Goal: Information Seeking & Learning: Learn about a topic

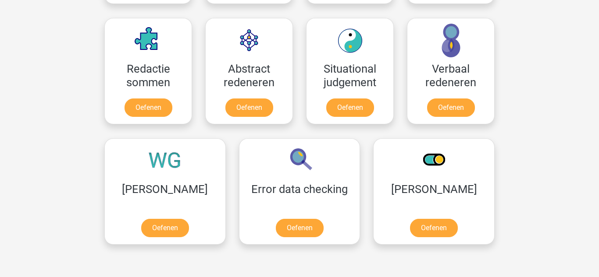
scroll to position [638, 0]
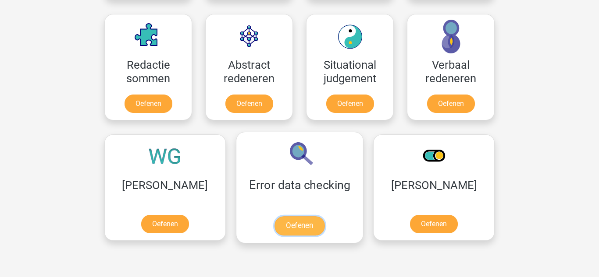
click at [274, 218] on link "Oefenen" at bounding box center [299, 226] width 50 height 19
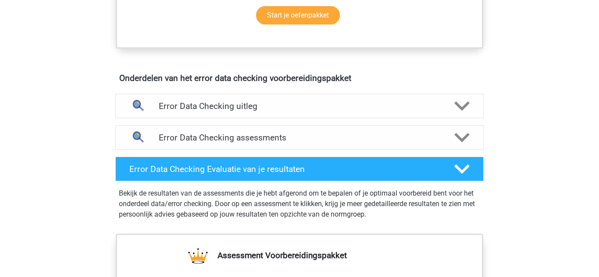
scroll to position [456, 0]
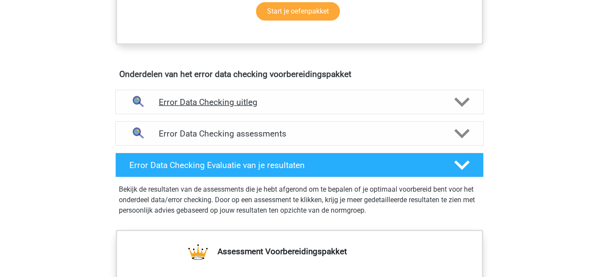
click at [256, 105] on h4 "Error Data Checking uitleg" at bounding box center [299, 102] width 281 height 10
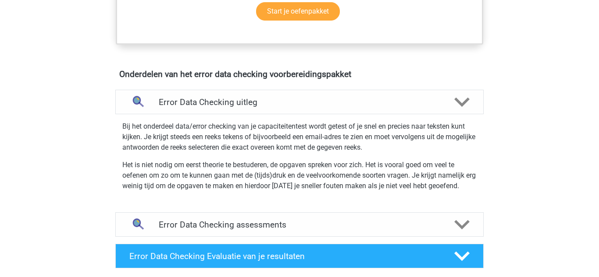
click at [74, 203] on div "Registreer Nederlands English" at bounding box center [299, 150] width 599 height 1213
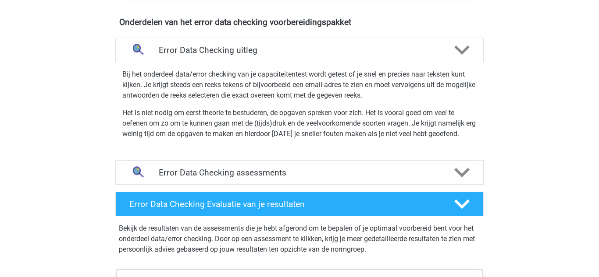
scroll to position [509, 0]
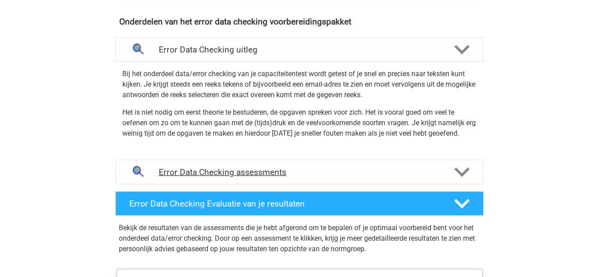
click at [261, 176] on h4 "Error Data Checking assessments" at bounding box center [299, 172] width 281 height 10
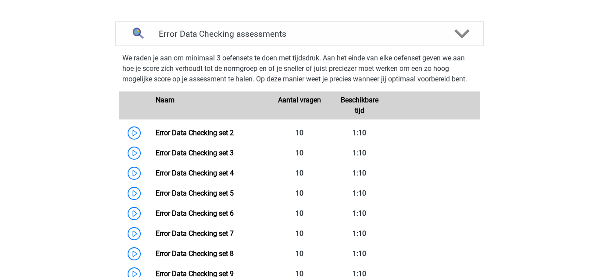
scroll to position [649, 0]
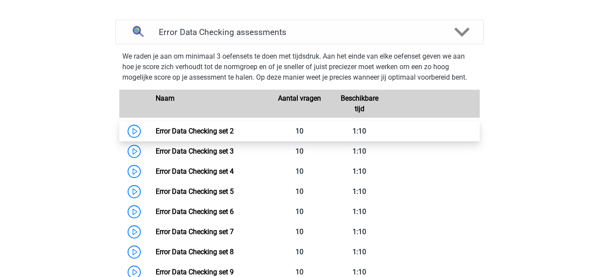
click at [234, 128] on link "Error Data Checking set 2" at bounding box center [195, 131] width 78 height 8
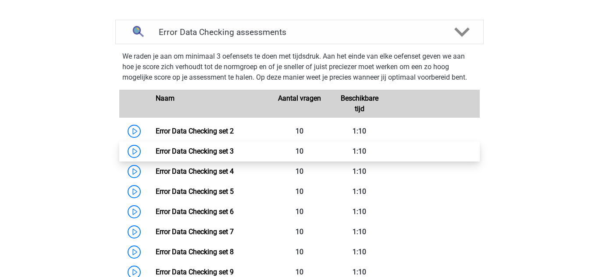
click at [234, 151] on link "Error Data Checking set 3" at bounding box center [195, 151] width 78 height 8
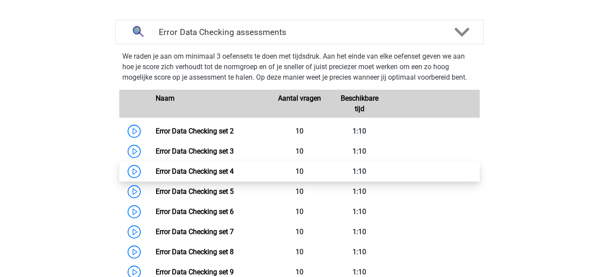
click at [234, 171] on link "Error Data Checking set 4" at bounding box center [195, 171] width 78 height 8
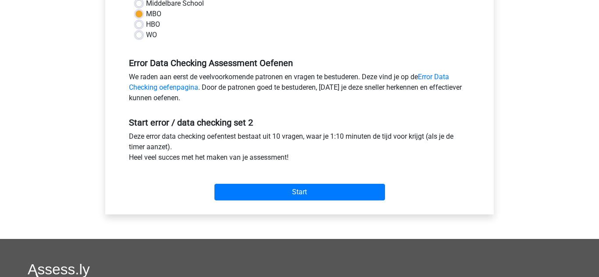
scroll to position [281, 0]
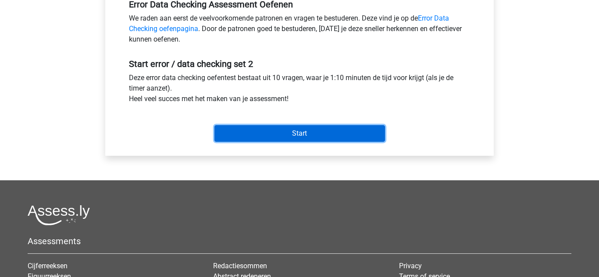
click at [274, 141] on input "Start" at bounding box center [299, 133] width 171 height 17
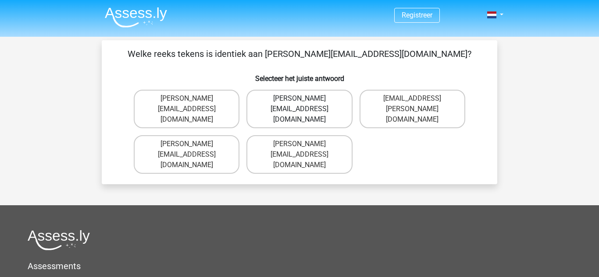
click at [312, 96] on label "Connor.Patterson@gmail.co.uk" at bounding box center [299, 109] width 106 height 39
click at [305, 99] on input "Connor.Patterson@gmail.co.uk" at bounding box center [302, 102] width 6 height 6
radio input "true"
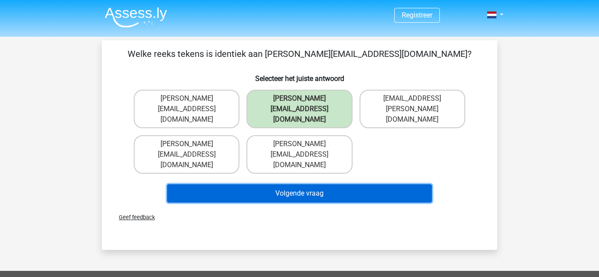
click at [326, 185] on button "Volgende vraag" at bounding box center [299, 194] width 265 height 18
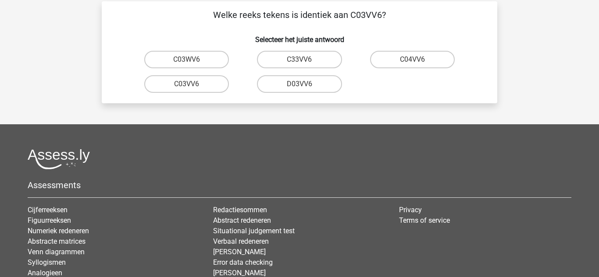
scroll to position [40, 0]
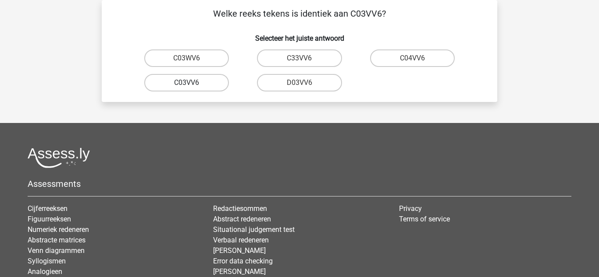
click at [192, 88] on label "C03VV6" at bounding box center [186, 83] width 85 height 18
click at [192, 88] on input "C03VV6" at bounding box center [190, 86] width 6 height 6
radio input "true"
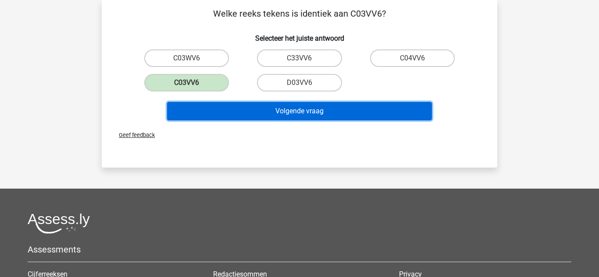
click at [299, 115] on button "Volgende vraag" at bounding box center [299, 111] width 265 height 18
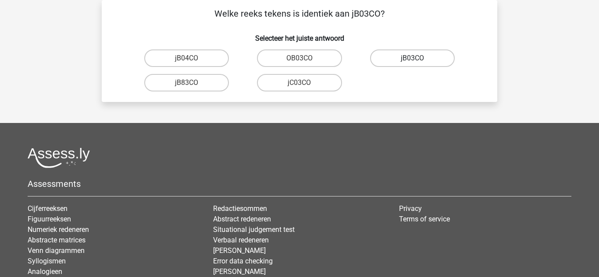
click at [400, 64] on label "jB03CO" at bounding box center [412, 59] width 85 height 18
click at [412, 64] on input "jB03CO" at bounding box center [415, 61] width 6 height 6
radio input "true"
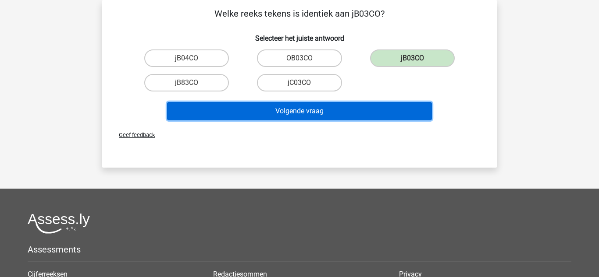
click at [331, 111] on button "Volgende vraag" at bounding box center [299, 111] width 265 height 18
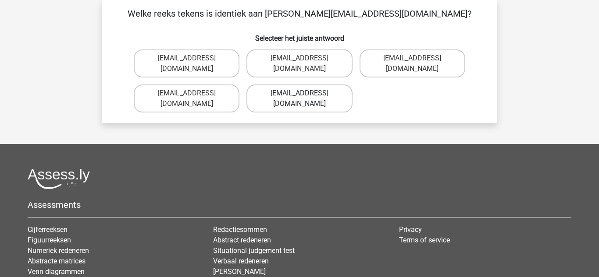
click at [292, 89] on label "Jack_Conley@hotmail.uk.com" at bounding box center [299, 99] width 106 height 28
click at [299, 93] on input "Jack_Conley@hotmail.uk.com" at bounding box center [302, 96] width 6 height 6
radio input "true"
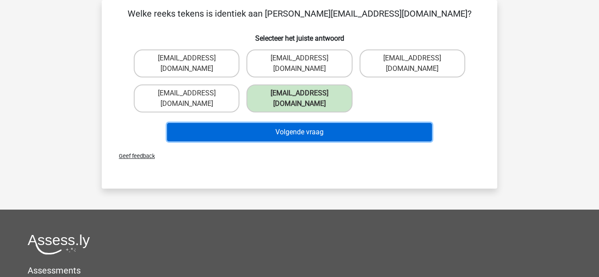
click at [335, 123] on button "Volgende vraag" at bounding box center [299, 132] width 265 height 18
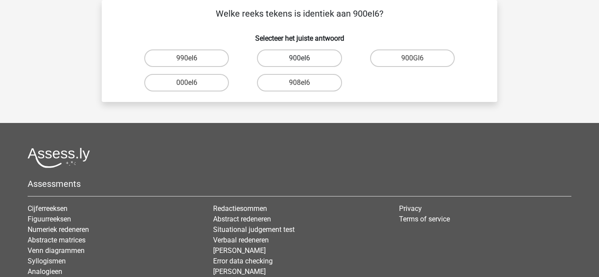
click at [288, 60] on label "900eI6" at bounding box center [299, 59] width 85 height 18
click at [299, 60] on input "900eI6" at bounding box center [302, 61] width 6 height 6
radio input "true"
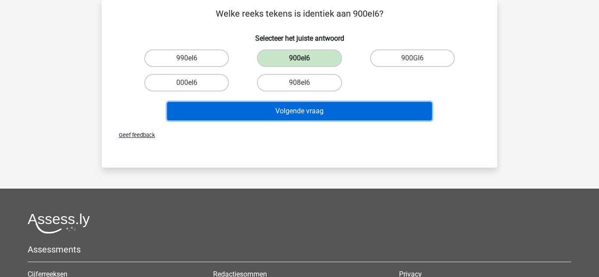
click at [325, 106] on button "Volgende vraag" at bounding box center [299, 111] width 265 height 18
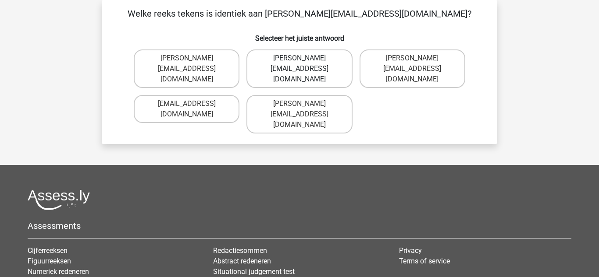
click at [313, 62] on label "Michael_Maede@joymail.gr" at bounding box center [299, 69] width 106 height 39
click at [305, 62] on input "Michael_Maede@joymail.gr" at bounding box center [302, 61] width 6 height 6
radio input "true"
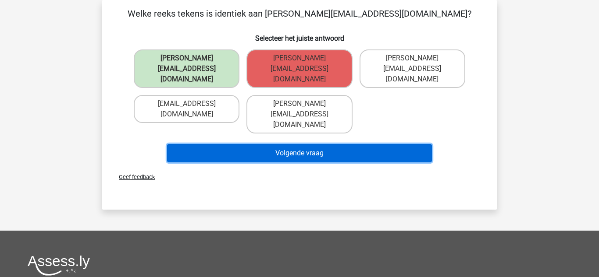
click at [281, 144] on button "Volgende vraag" at bounding box center [299, 153] width 265 height 18
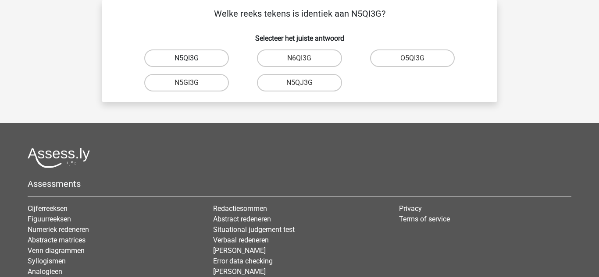
click at [192, 61] on label "N5QI3G" at bounding box center [186, 59] width 85 height 18
click at [192, 61] on input "N5QI3G" at bounding box center [190, 61] width 6 height 6
radio input "true"
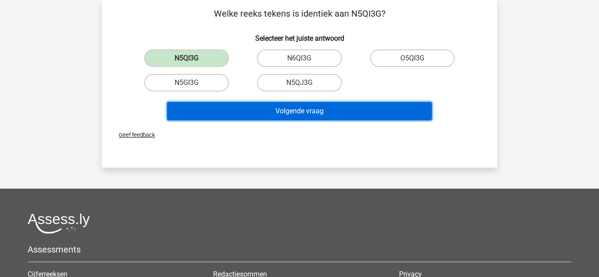
click at [284, 107] on button "Volgende vraag" at bounding box center [299, 111] width 265 height 18
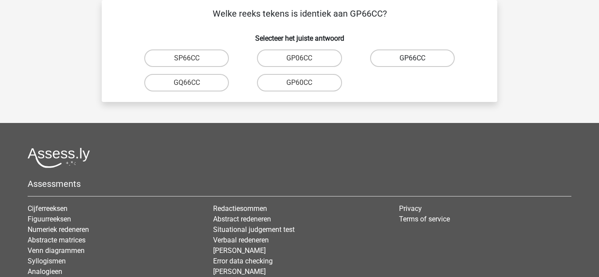
click at [387, 58] on label "GP66CC" at bounding box center [412, 59] width 85 height 18
click at [412, 58] on input "GP66CC" at bounding box center [415, 61] width 6 height 6
radio input "true"
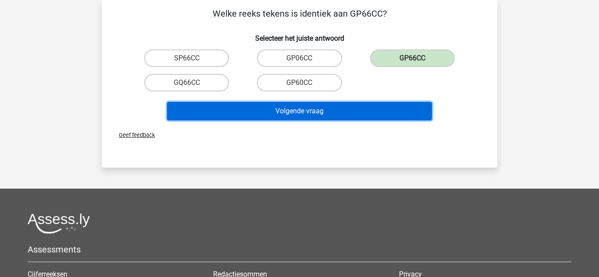
click at [332, 106] on button "Volgende vraag" at bounding box center [299, 111] width 265 height 18
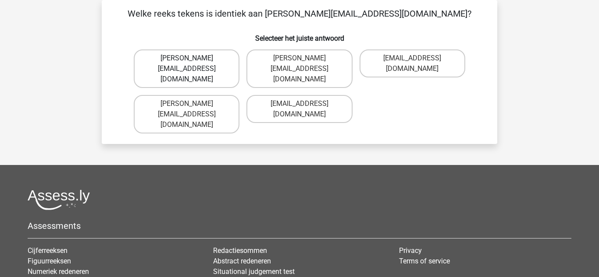
click at [221, 57] on label "Thomas_Mead@joinmail.uk.co" at bounding box center [187, 69] width 106 height 39
click at [192, 58] on input "Thomas_Mead@joinmail.uk.co" at bounding box center [190, 61] width 6 height 6
radio input "true"
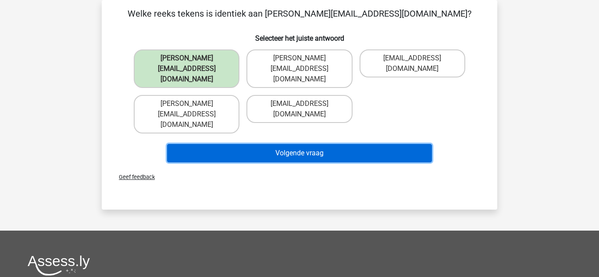
click at [299, 144] on button "Volgende vraag" at bounding box center [299, 153] width 265 height 18
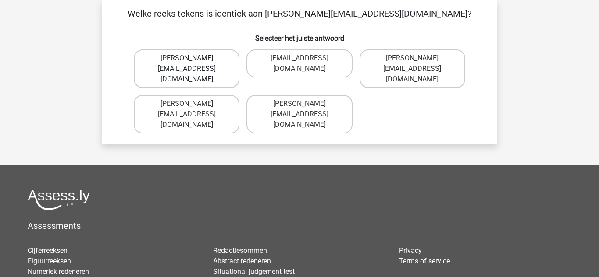
click at [205, 60] on label "Richard-Pierson@hotmails.co.com" at bounding box center [187, 69] width 106 height 39
click at [192, 60] on input "Richard-Pierson@hotmails.co.com" at bounding box center [190, 61] width 6 height 6
radio input "true"
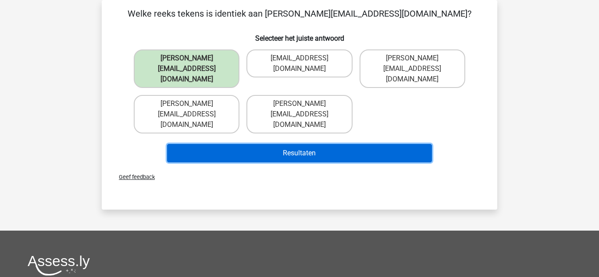
click at [304, 144] on button "Resultaten" at bounding box center [299, 153] width 265 height 18
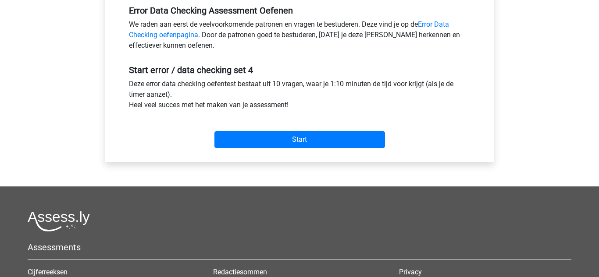
scroll to position [298, 0]
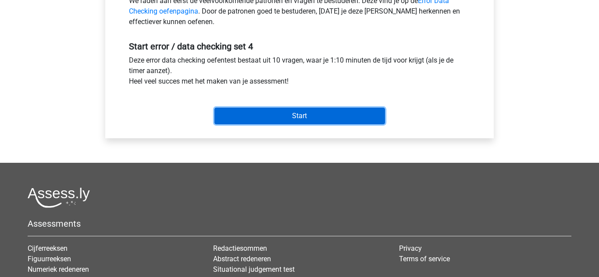
click at [296, 117] on input "Start" at bounding box center [299, 116] width 171 height 17
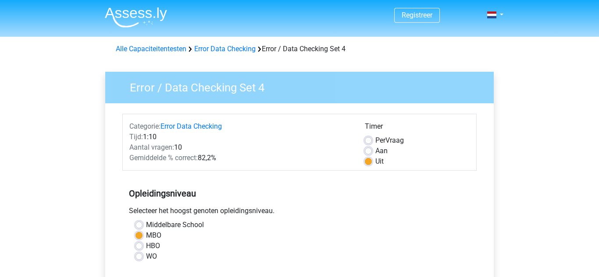
scroll to position [298, 0]
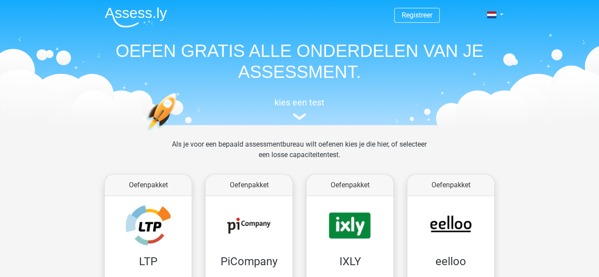
scroll to position [638, 0]
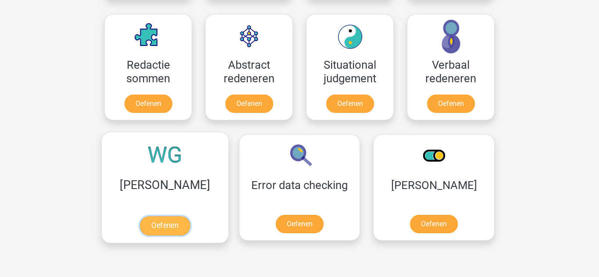
click at [162, 228] on link "Oefenen" at bounding box center [165, 226] width 50 height 19
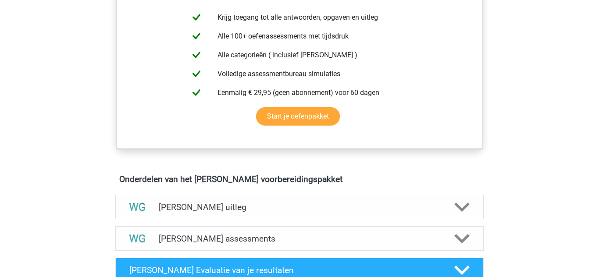
scroll to position [368, 0]
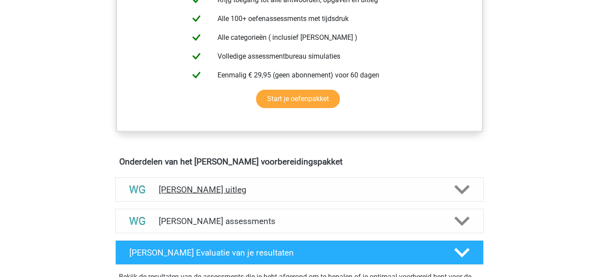
click at [221, 192] on h4 "[PERSON_NAME] uitleg" at bounding box center [299, 190] width 281 height 10
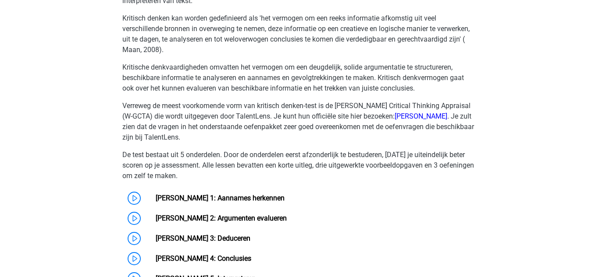
scroll to position [596, 0]
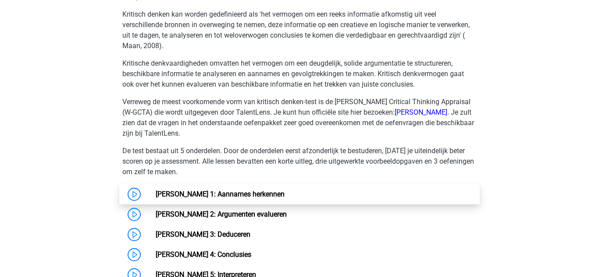
click at [266, 198] on link "[PERSON_NAME] 1: Aannames herkennen" at bounding box center [220, 194] width 129 height 8
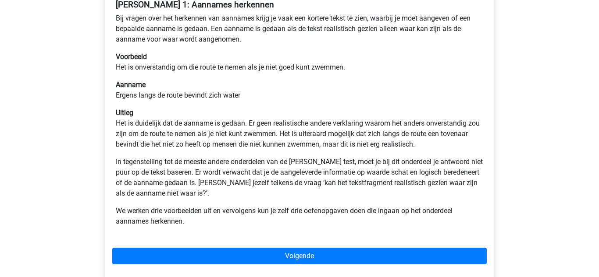
scroll to position [175, 0]
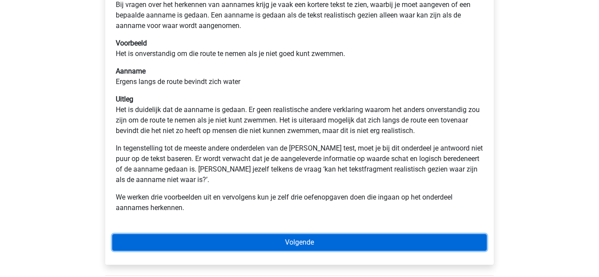
click at [296, 244] on link "Volgende" at bounding box center [299, 243] width 374 height 17
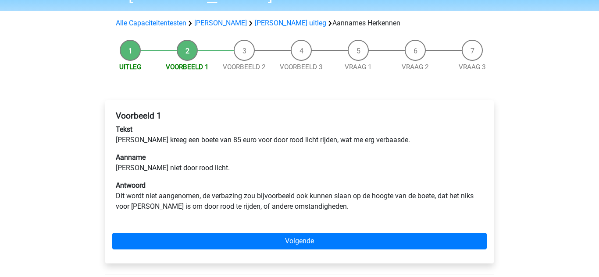
scroll to position [53, 0]
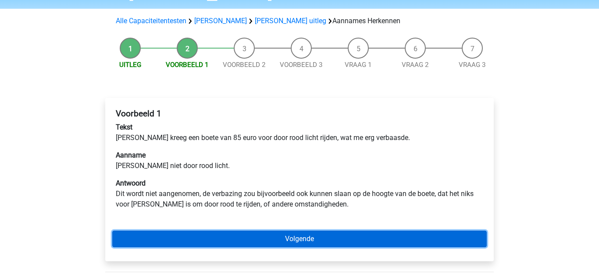
click at [332, 236] on link "Volgende" at bounding box center [299, 239] width 374 height 17
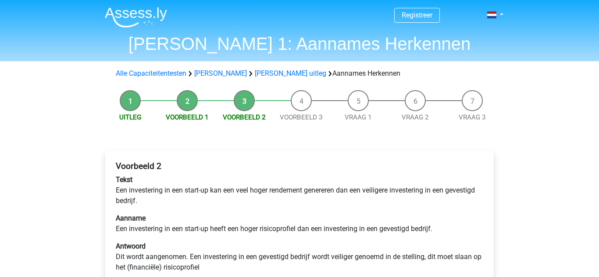
click at [300, 103] on li "Voorbeeld 3" at bounding box center [301, 106] width 57 height 32
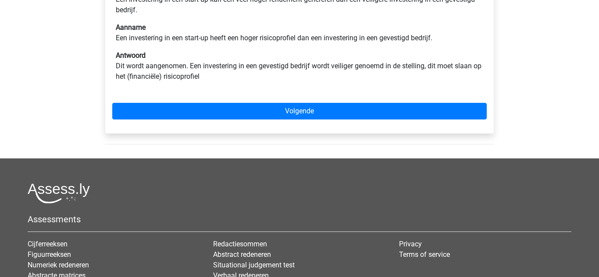
scroll to position [193, 0]
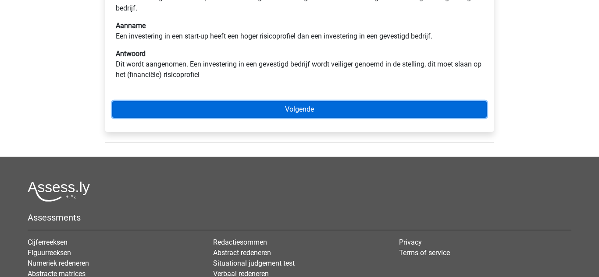
click at [243, 111] on link "Volgende" at bounding box center [299, 109] width 374 height 17
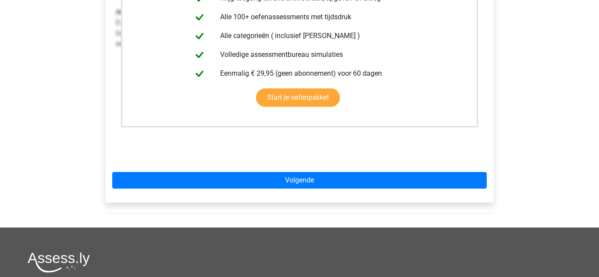
scroll to position [228, 0]
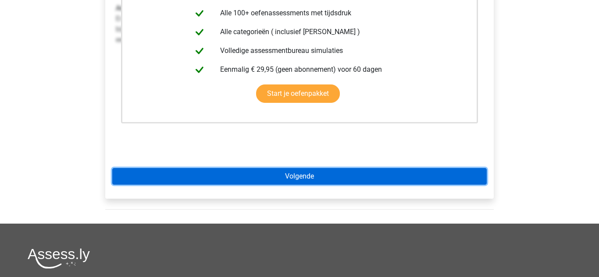
click at [307, 179] on link "Volgende" at bounding box center [299, 176] width 374 height 17
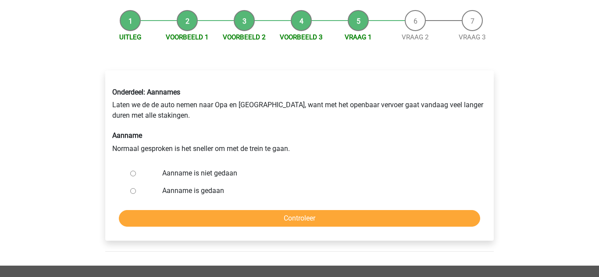
scroll to position [88, 0]
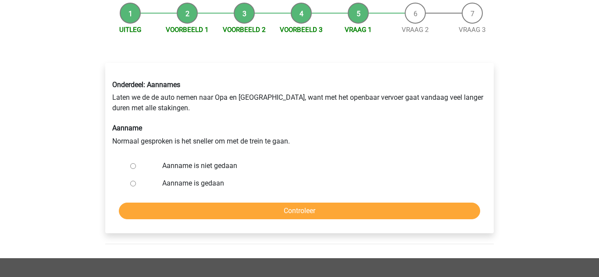
click at [132, 164] on input "Aanname is niet gedaan" at bounding box center [133, 167] width 6 height 6
radio input "true"
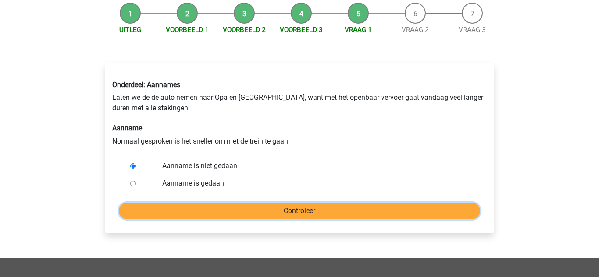
click at [283, 209] on input "Controleer" at bounding box center [299, 211] width 361 height 17
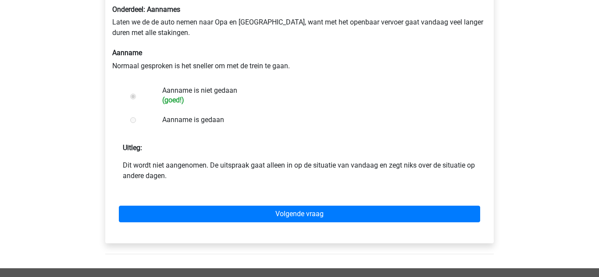
scroll to position [175, 0]
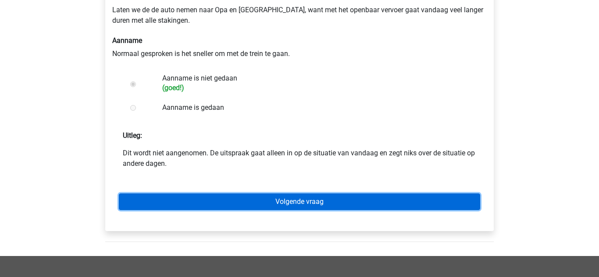
click at [313, 204] on link "Volgende vraag" at bounding box center [299, 202] width 361 height 17
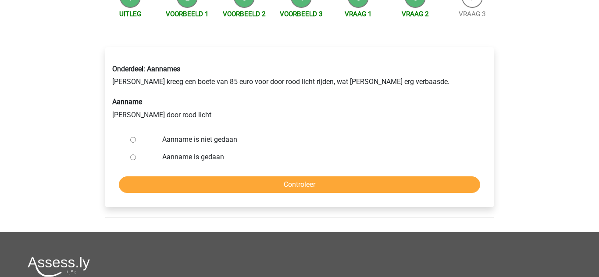
scroll to position [105, 0]
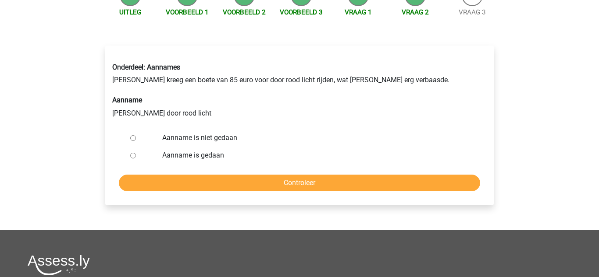
click at [132, 156] on input "Aanname is gedaan" at bounding box center [133, 156] width 6 height 6
radio input "true"
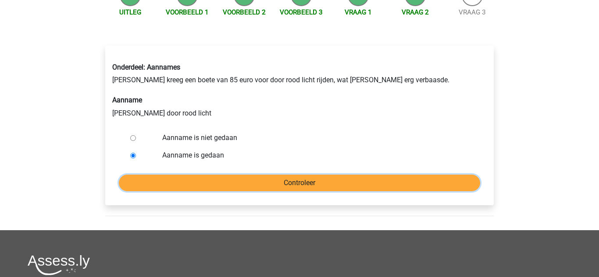
click at [277, 181] on input "Controleer" at bounding box center [299, 183] width 361 height 17
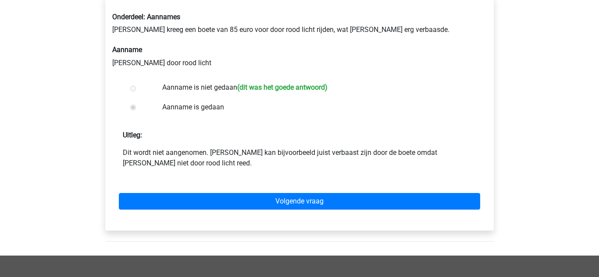
scroll to position [175, 0]
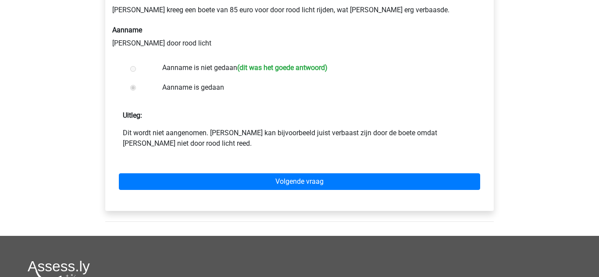
click at [317, 121] on div "Uitleg: Dit wordt niet aangenomen. Lisa kan bijvoorbeeld juist verbaast zijn do…" at bounding box center [299, 126] width 374 height 46
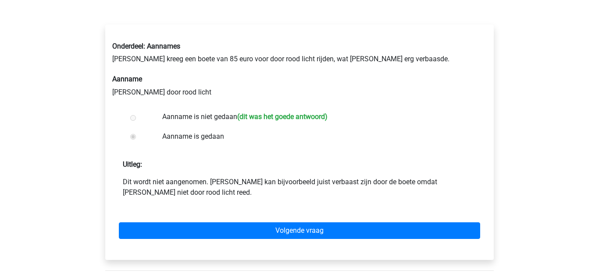
scroll to position [140, 0]
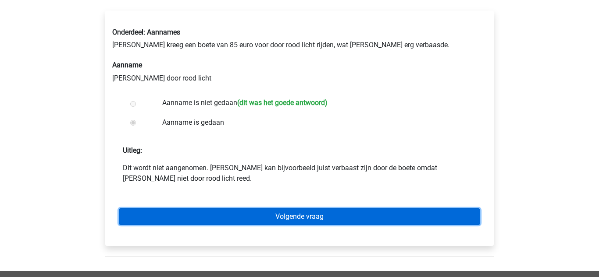
click at [313, 214] on link "Volgende vraag" at bounding box center [299, 217] width 361 height 17
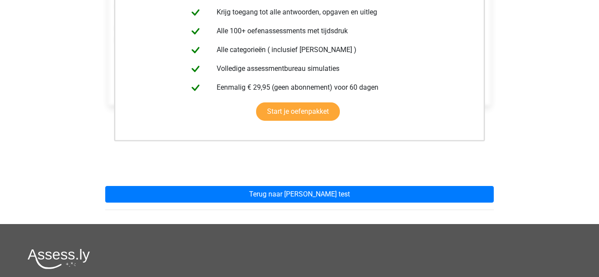
scroll to position [193, 0]
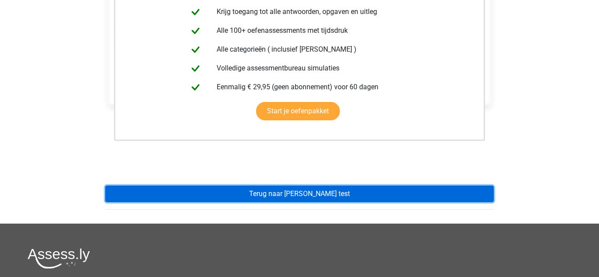
click at [277, 193] on link "Terug naar watson glaser test" at bounding box center [299, 194] width 388 height 17
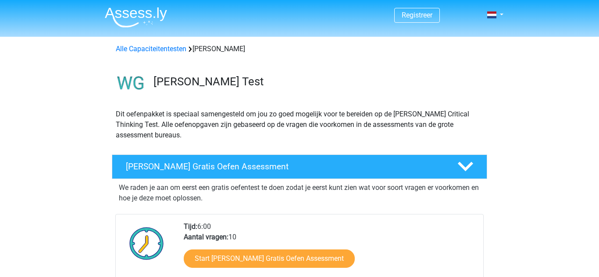
click at [95, 174] on div "Watson Glaser Gratis Oefen Assessment We raden je aan om eerst een gratis oefen…" at bounding box center [299, 234] width 409 height 167
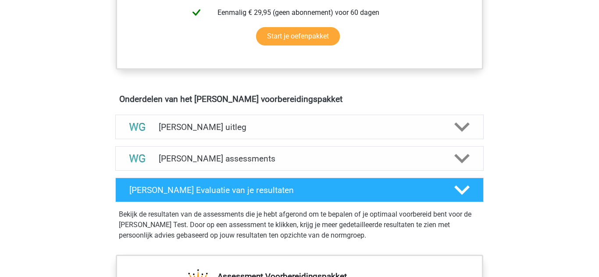
scroll to position [438, 0]
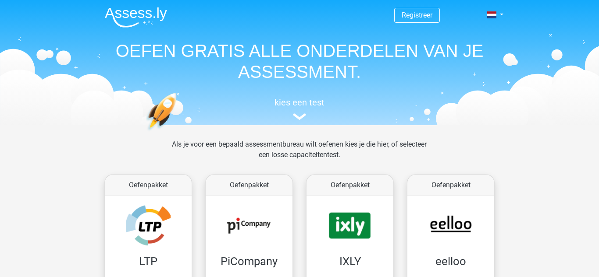
scroll to position [340, 0]
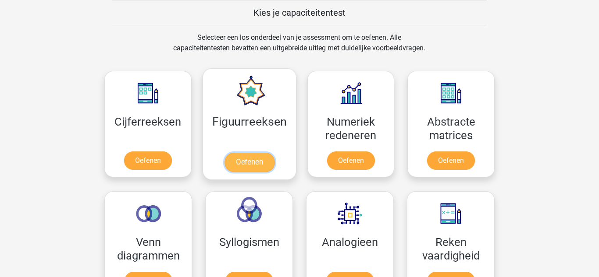
click at [240, 162] on link "Oefenen" at bounding box center [249, 162] width 50 height 19
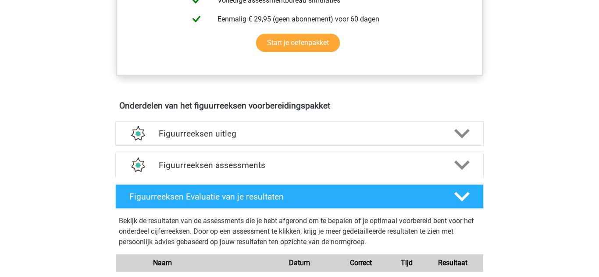
scroll to position [438, 0]
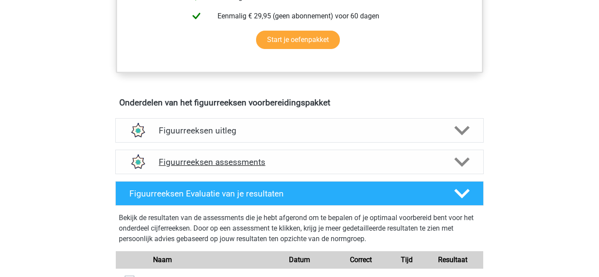
click at [230, 167] on h4 "Figuurreeksen assessments" at bounding box center [299, 162] width 281 height 10
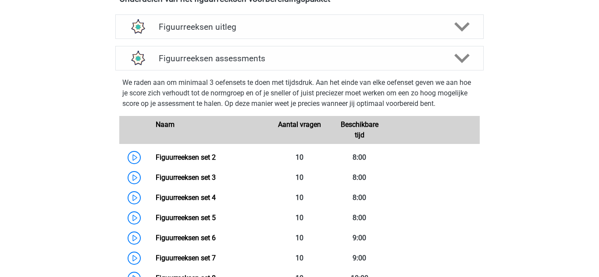
scroll to position [544, 0]
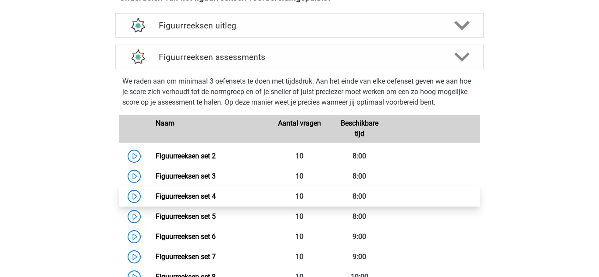
click at [216, 199] on link "Figuurreeksen set 4" at bounding box center [186, 196] width 60 height 8
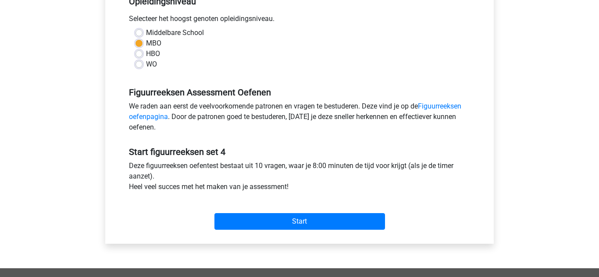
scroll to position [193, 0]
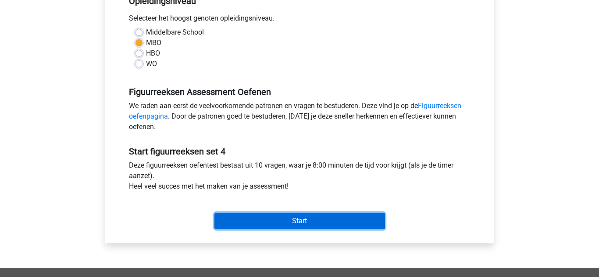
click at [276, 214] on input "Start" at bounding box center [299, 221] width 171 height 17
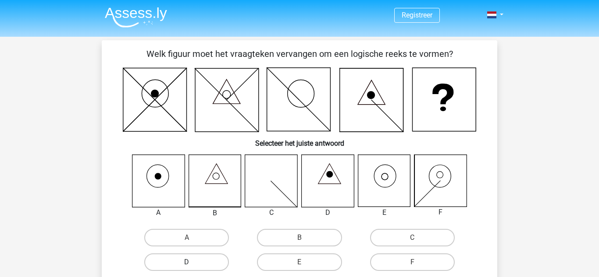
click at [214, 258] on label "D" at bounding box center [186, 263] width 85 height 18
click at [192, 263] on input "D" at bounding box center [190, 266] width 6 height 6
radio input "true"
click at [73, 167] on div "Registreer Nederlands English" at bounding box center [299, 281] width 599 height 563
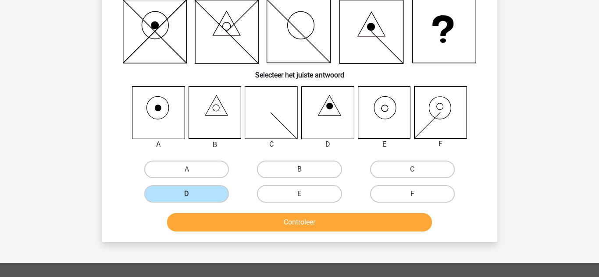
scroll to position [70, 0]
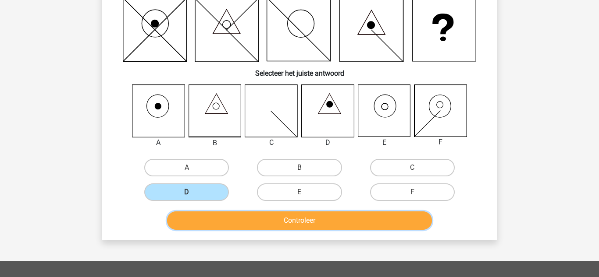
click at [294, 223] on button "Controleer" at bounding box center [299, 221] width 265 height 18
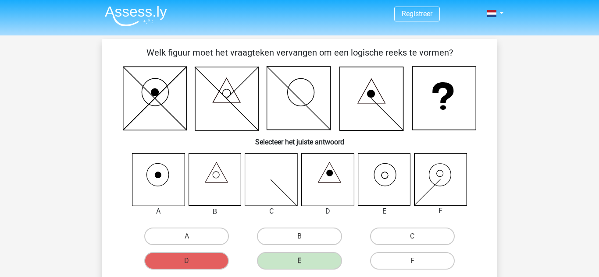
scroll to position [0, 0]
